Goal: Task Accomplishment & Management: Manage account settings

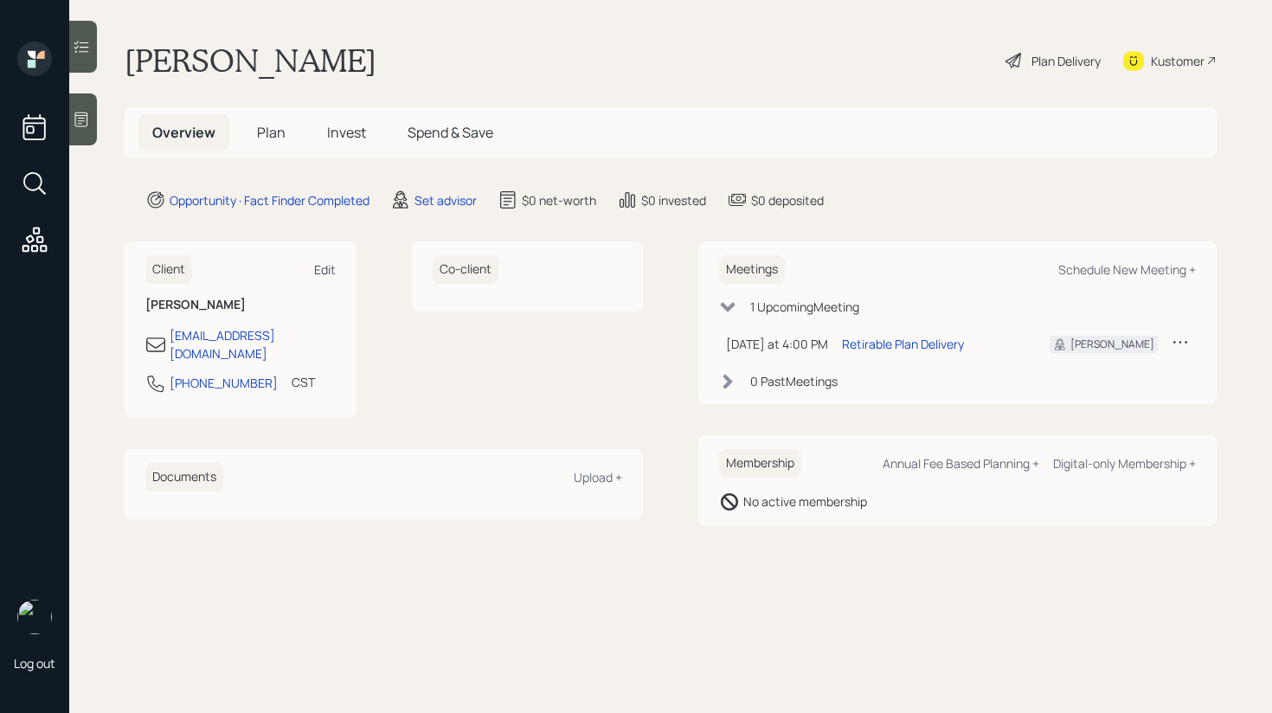
click at [327, 267] on div "Edit" at bounding box center [325, 269] width 22 height 16
select select "America/[GEOGRAPHIC_DATA]"
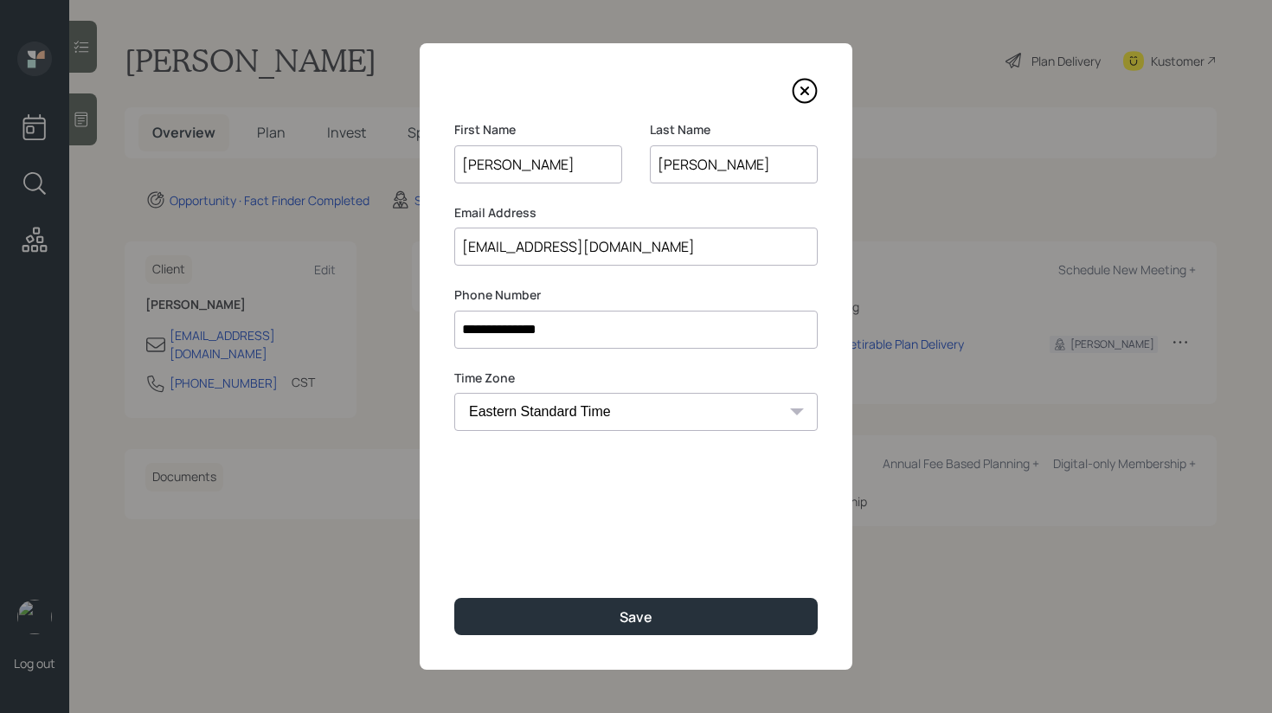
click at [746, 165] on input "[PERSON_NAME]" at bounding box center [734, 164] width 168 height 38
type input "[PERSON_NAME]"
click at [525, 246] on input "[EMAIL_ADDRESS][DOMAIN_NAME]" at bounding box center [635, 246] width 363 height 38
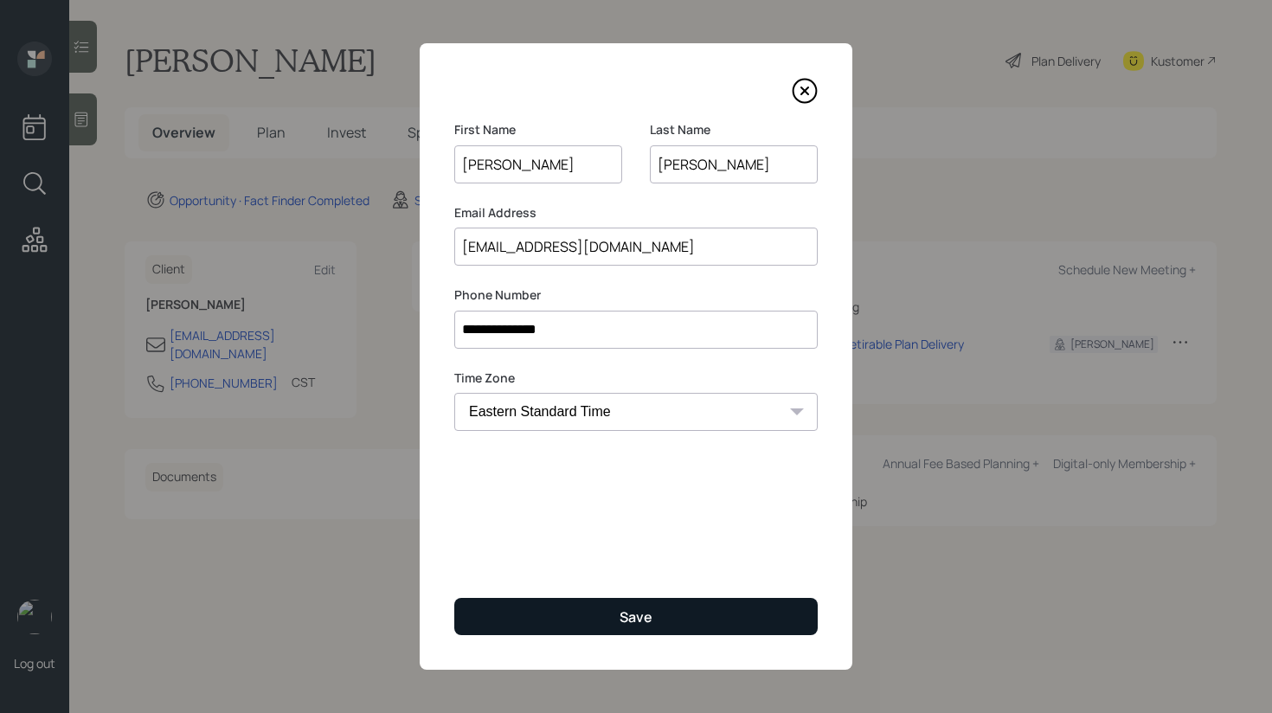
type input "[EMAIL_ADDRESS][DOMAIN_NAME]"
click at [669, 613] on button "Save" at bounding box center [635, 616] width 363 height 37
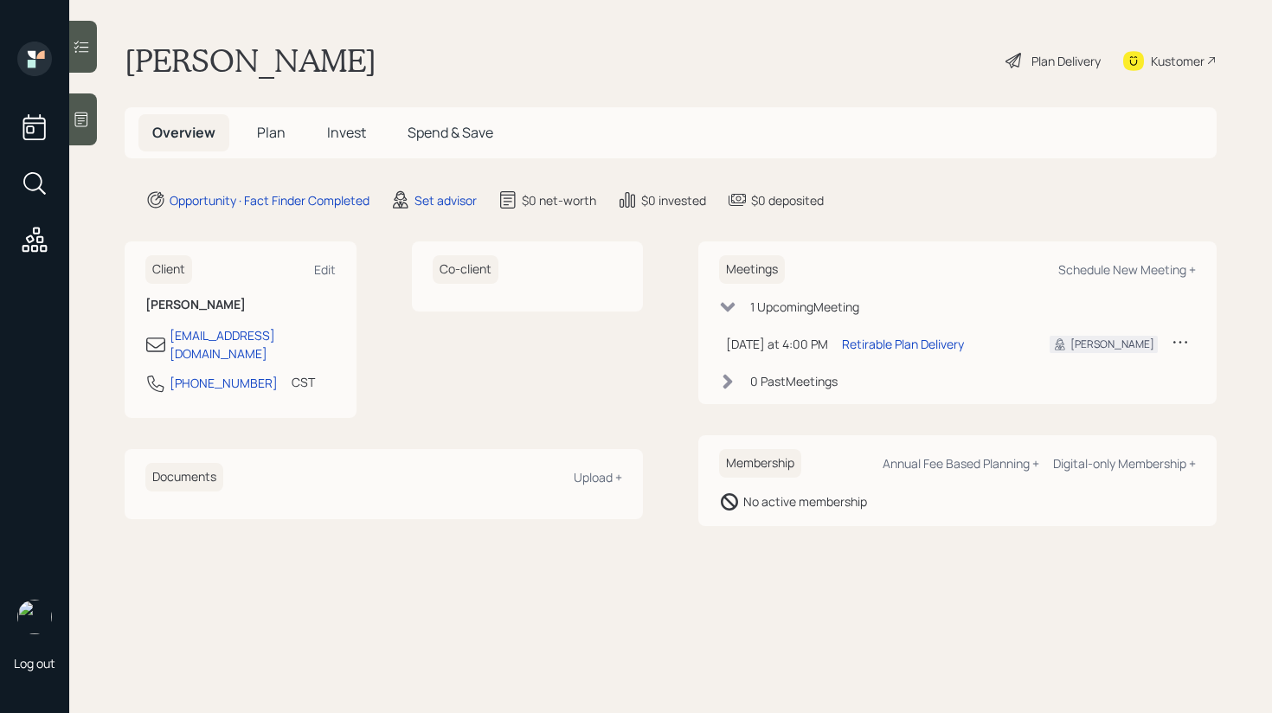
click at [1180, 62] on div "Kustomer" at bounding box center [1177, 61] width 54 height 18
click at [320, 268] on div "Edit" at bounding box center [325, 269] width 22 height 16
select select "America/[GEOGRAPHIC_DATA]"
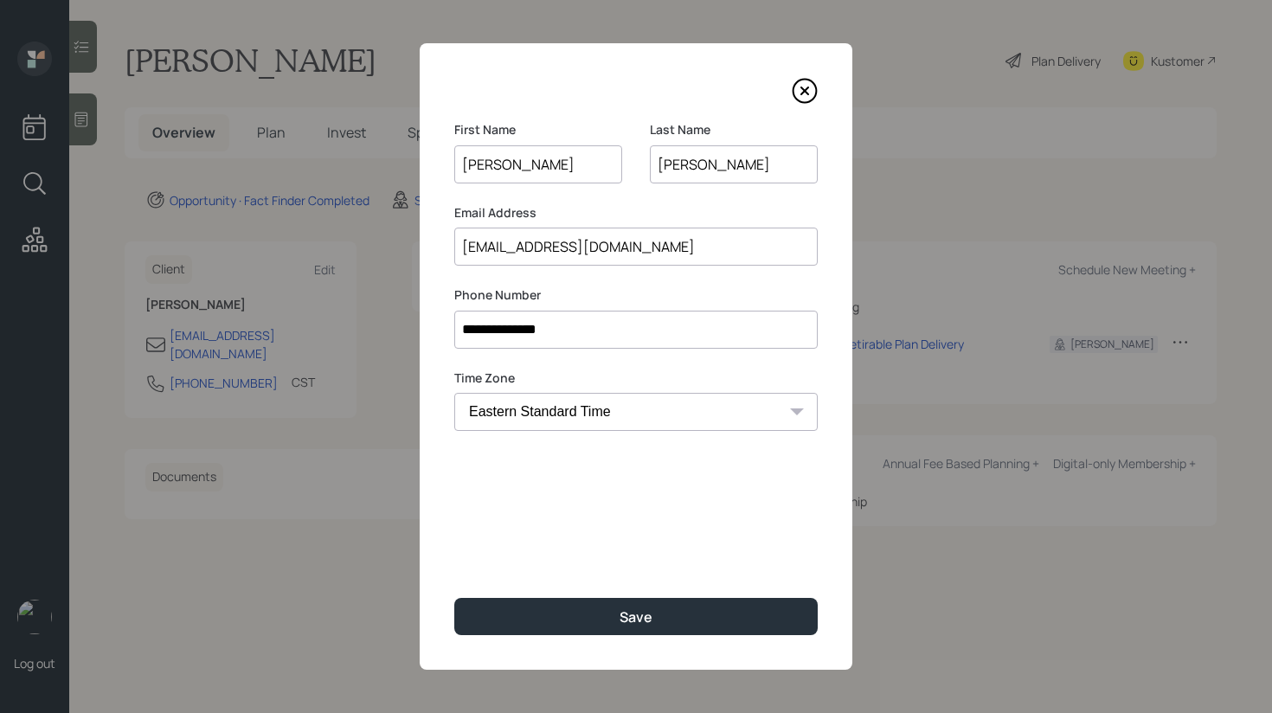
click at [477, 249] on input "[EMAIL_ADDRESS][DOMAIN_NAME]" at bounding box center [635, 246] width 363 height 38
click at [537, 255] on input "[EMAIL_ADDRESS][DOMAIN_NAME]" at bounding box center [635, 246] width 363 height 38
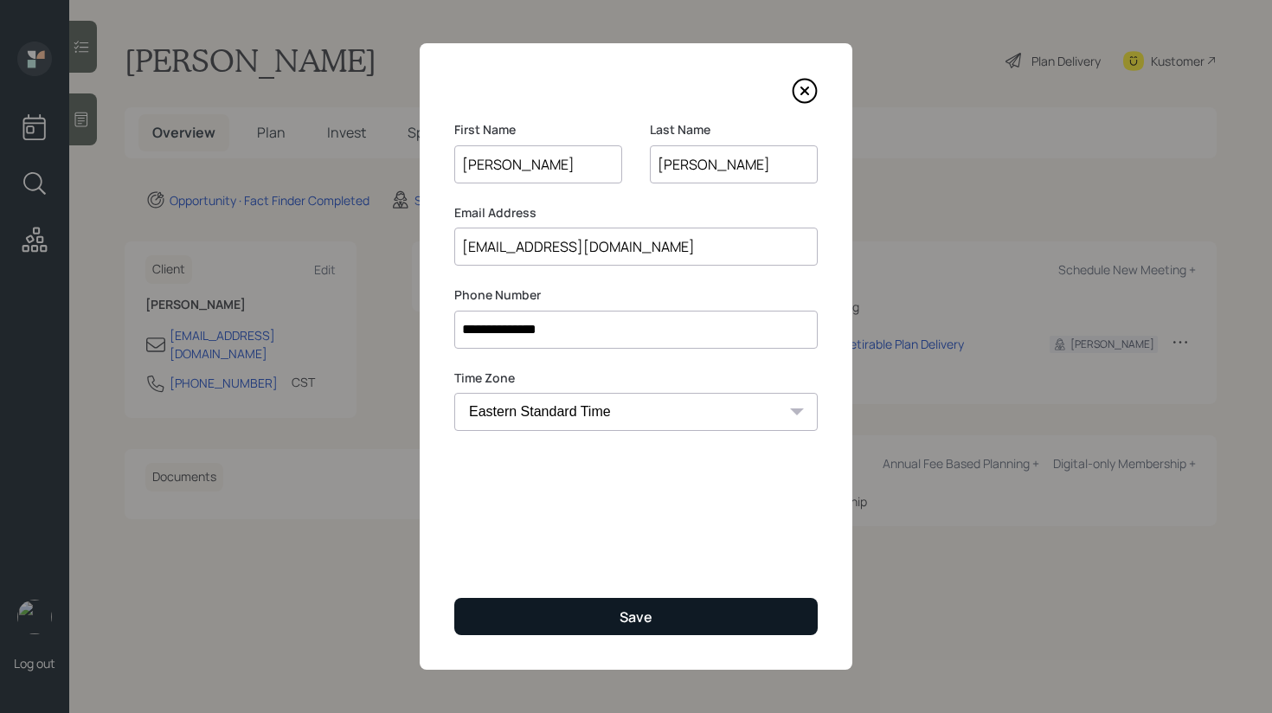
type input "[EMAIL_ADDRESS][DOMAIN_NAME]"
click at [671, 631] on button "Save" at bounding box center [635, 616] width 363 height 37
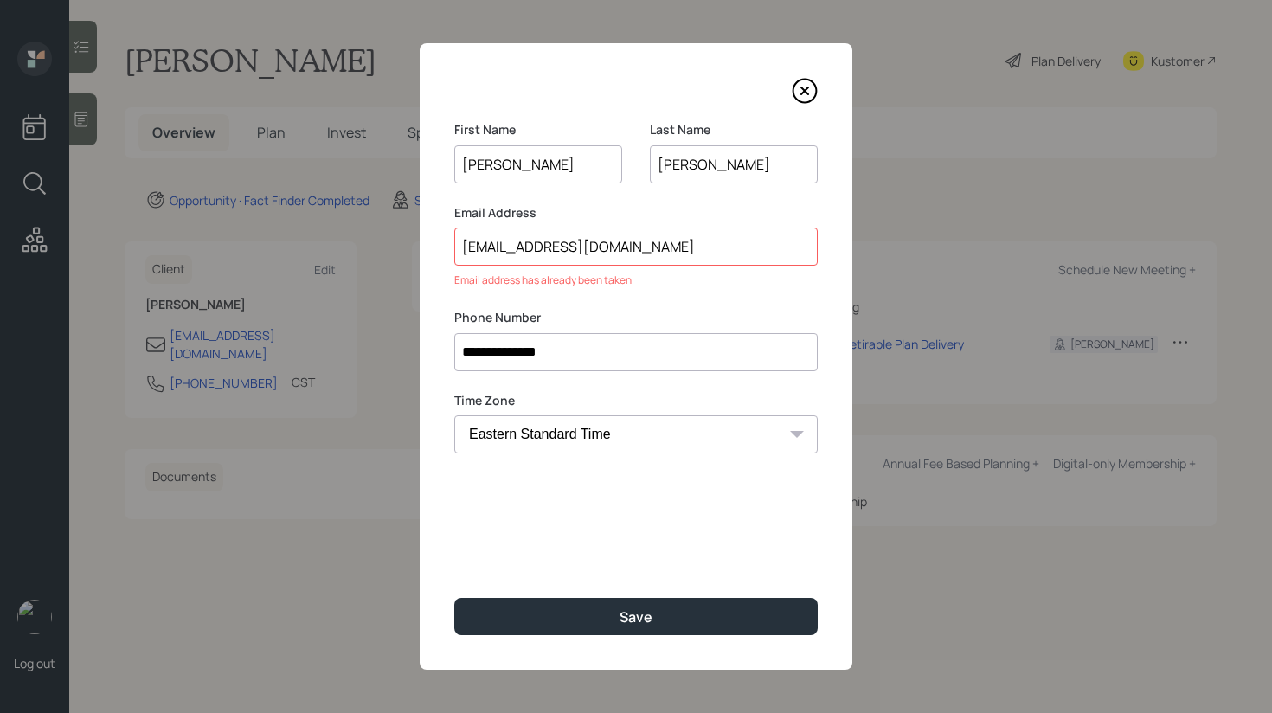
click at [637, 251] on input "[EMAIL_ADDRESS][DOMAIN_NAME]" at bounding box center [635, 246] width 363 height 38
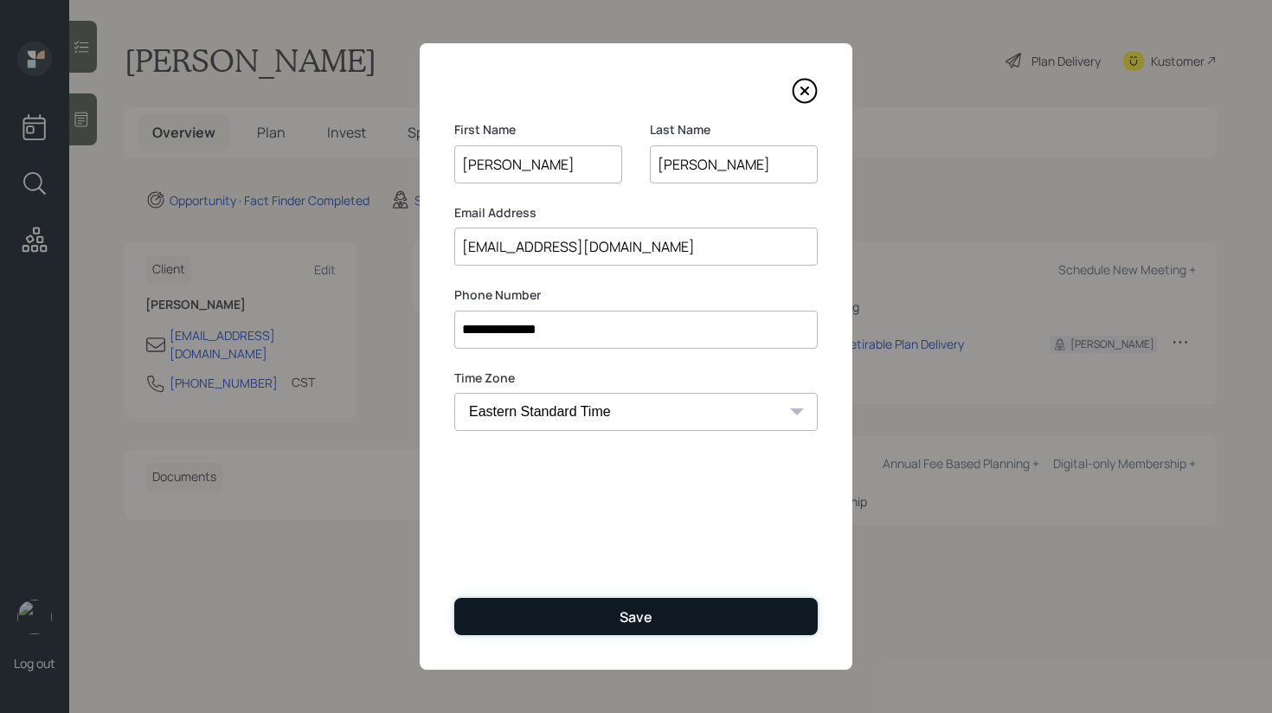
click at [618, 616] on button "Save" at bounding box center [635, 616] width 363 height 37
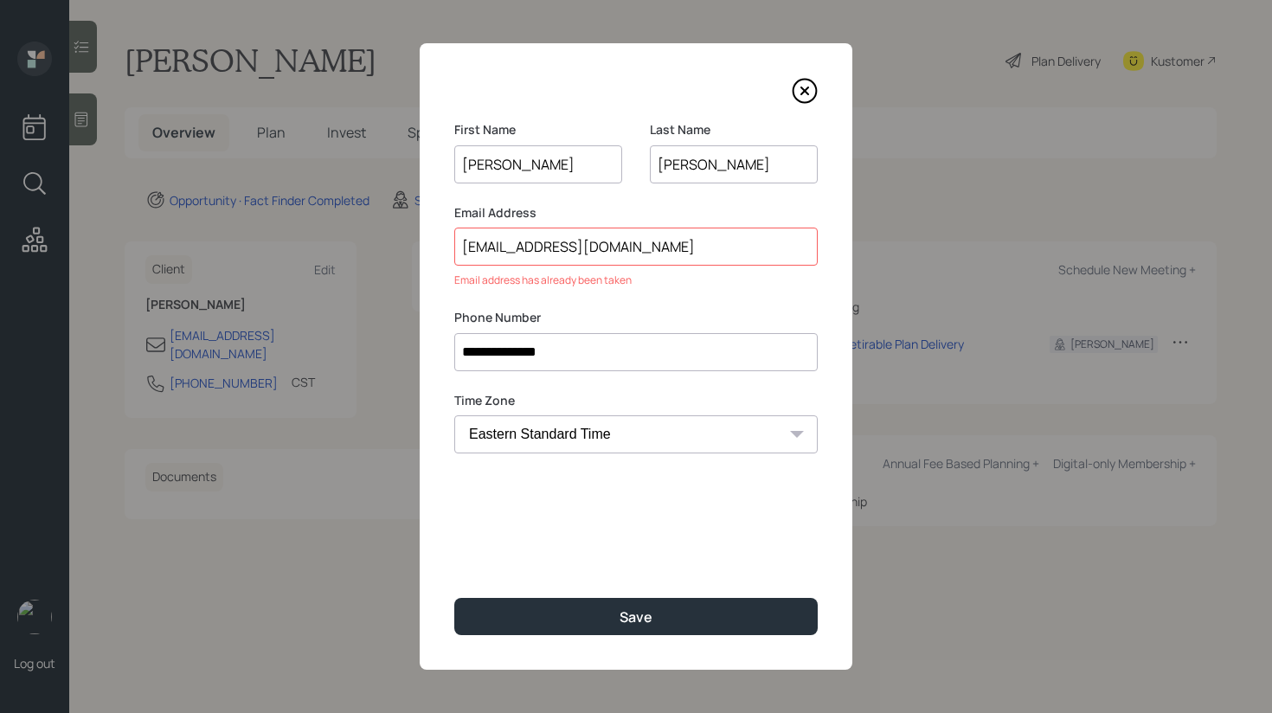
click at [554, 247] on input "[EMAIL_ADDRESS][DOMAIN_NAME]" at bounding box center [635, 246] width 363 height 38
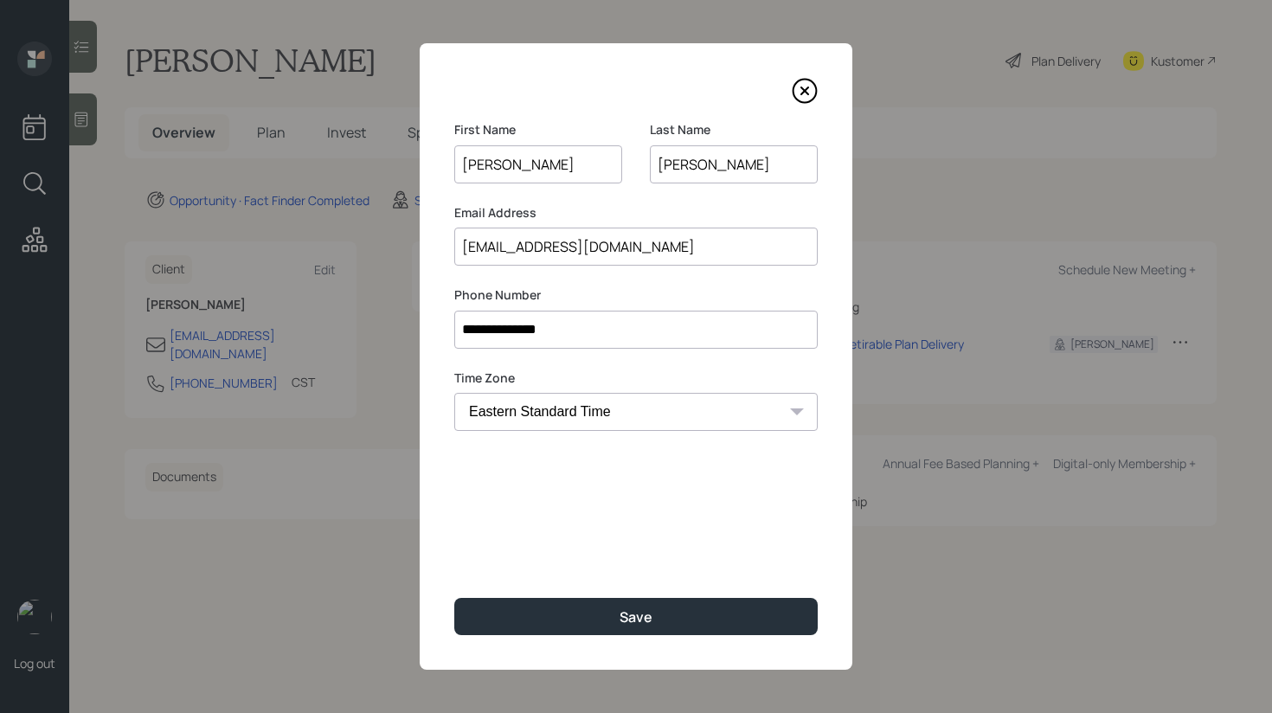
click at [804, 85] on icon at bounding box center [804, 91] width 26 height 26
